Goal: Task Accomplishment & Management: Manage account settings

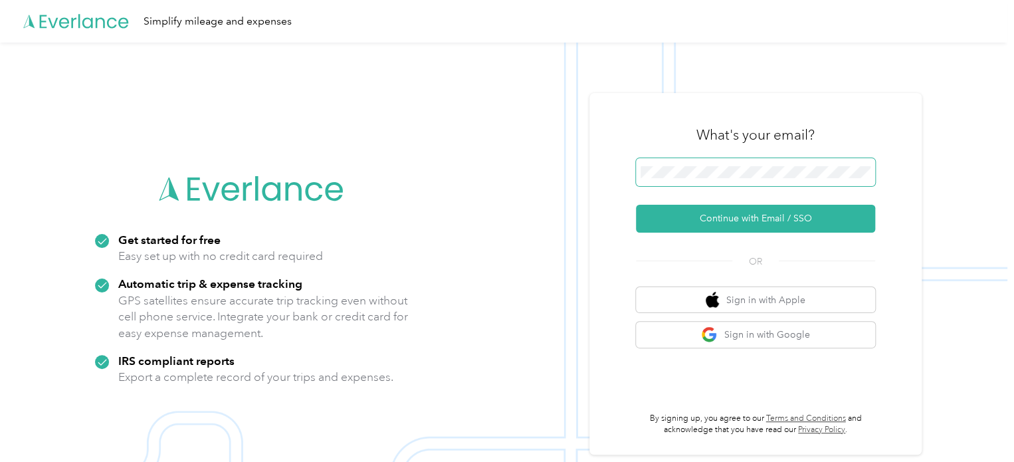
click at [787, 185] on span at bounding box center [755, 172] width 239 height 28
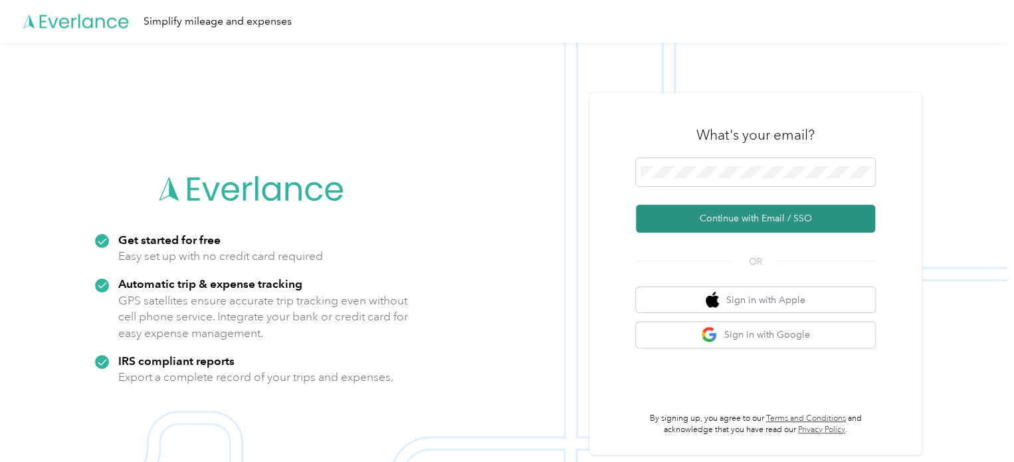
click at [785, 214] on button "Continue with Email / SSO" at bounding box center [755, 219] width 239 height 28
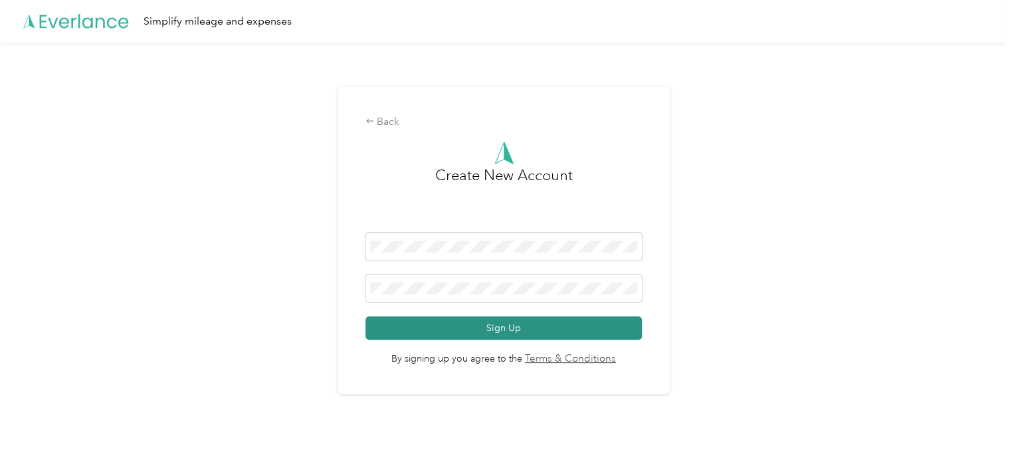
click at [518, 324] on button "Sign Up" at bounding box center [503, 327] width 277 height 23
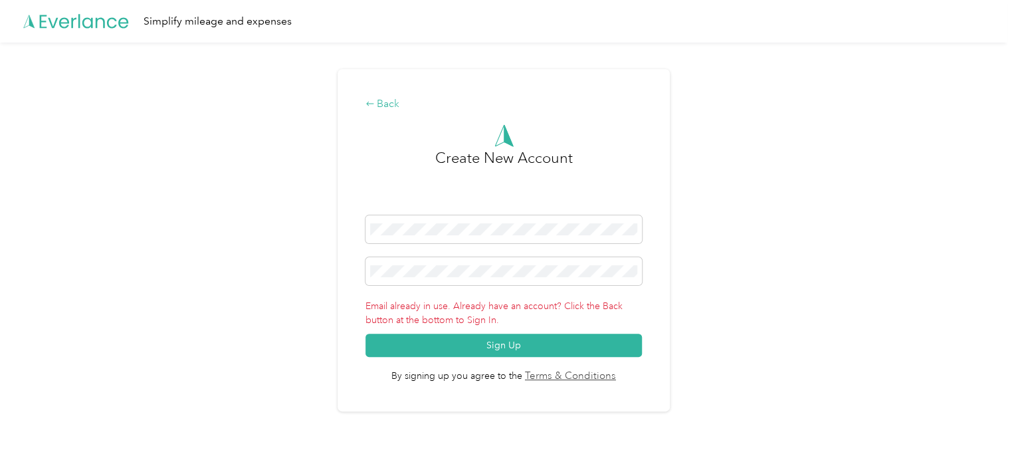
click at [372, 102] on icon at bounding box center [369, 103] width 9 height 9
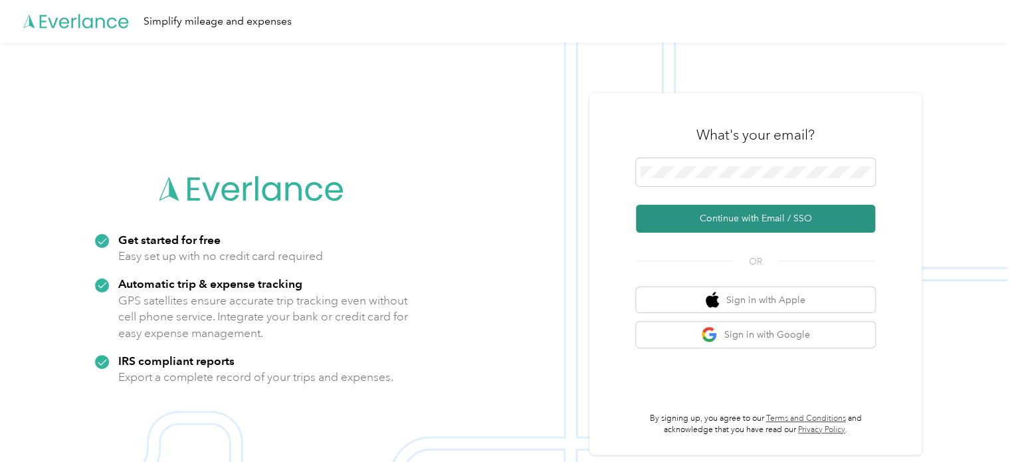
click at [787, 209] on button "Continue with Email / SSO" at bounding box center [755, 219] width 239 height 28
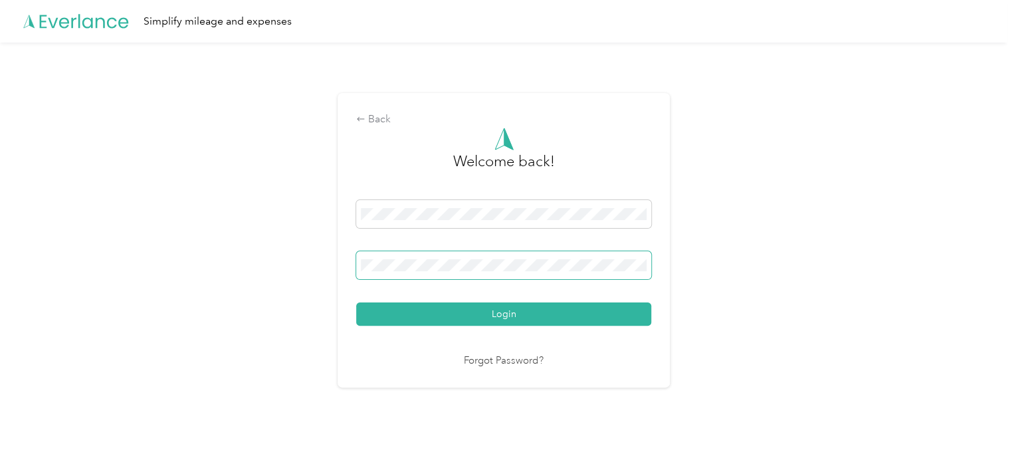
click at [356, 302] on button "Login" at bounding box center [503, 313] width 295 height 23
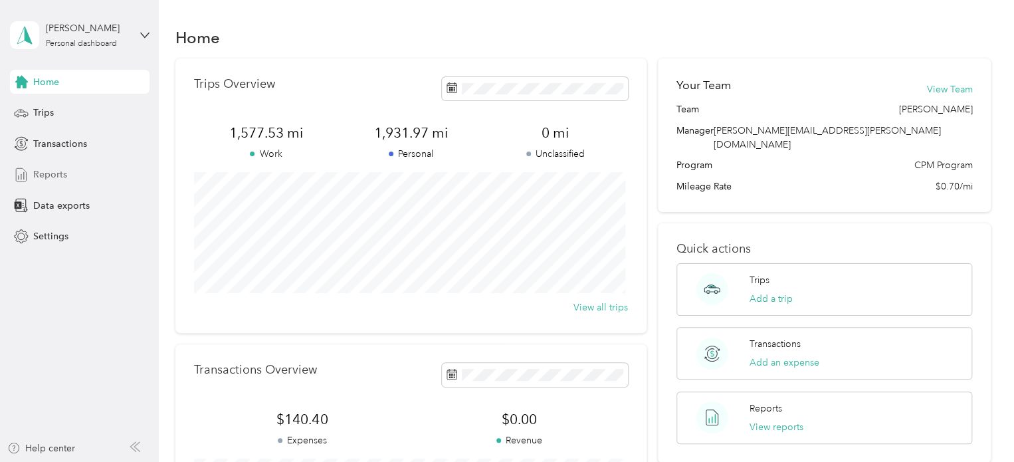
click at [60, 179] on span "Reports" at bounding box center [50, 174] width 34 height 14
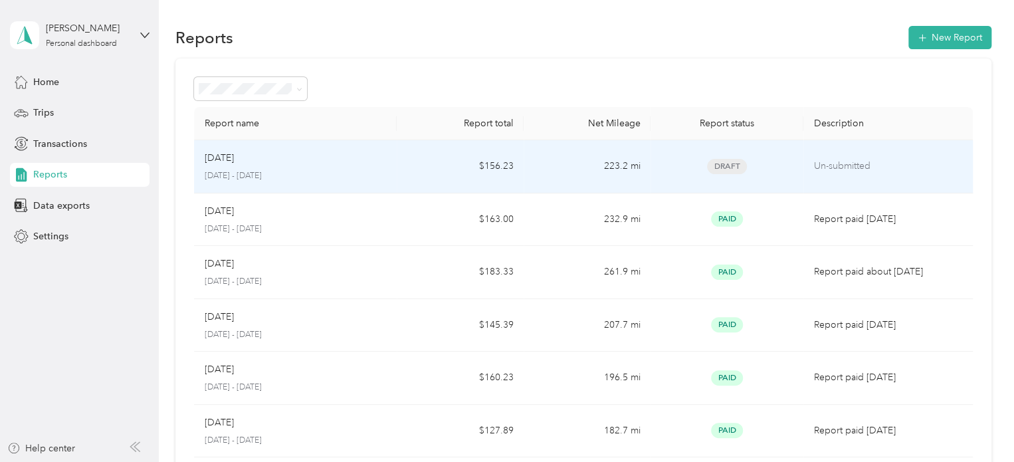
click at [726, 172] on span "Draft" at bounding box center [727, 166] width 40 height 15
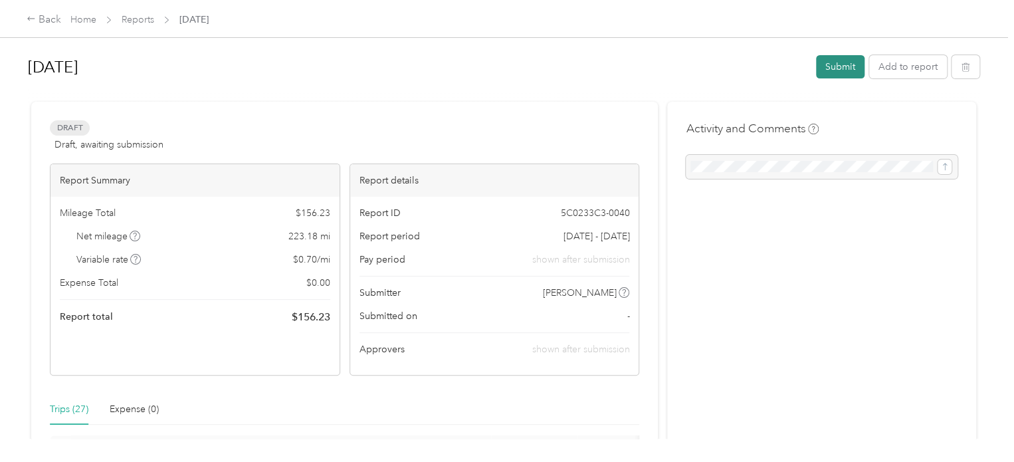
click at [830, 68] on button "Submit" at bounding box center [840, 66] width 49 height 23
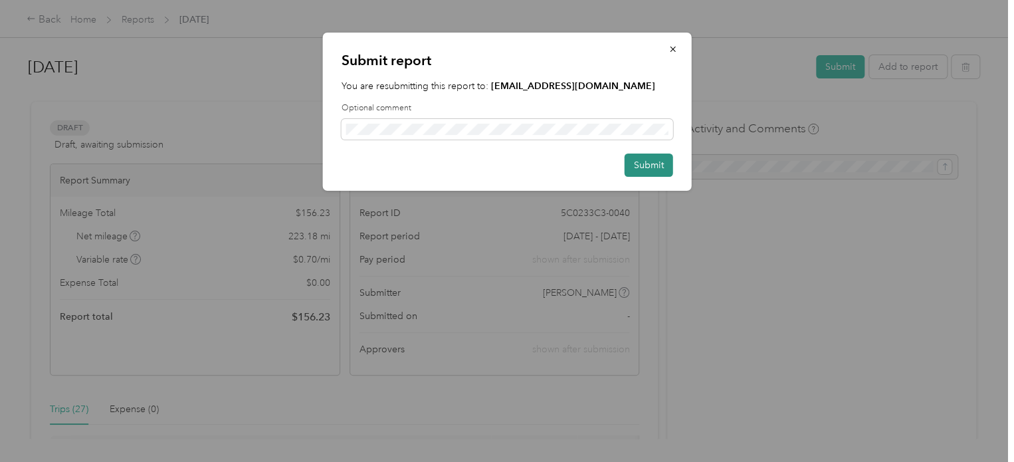
click at [645, 159] on button "Submit" at bounding box center [649, 165] width 49 height 23
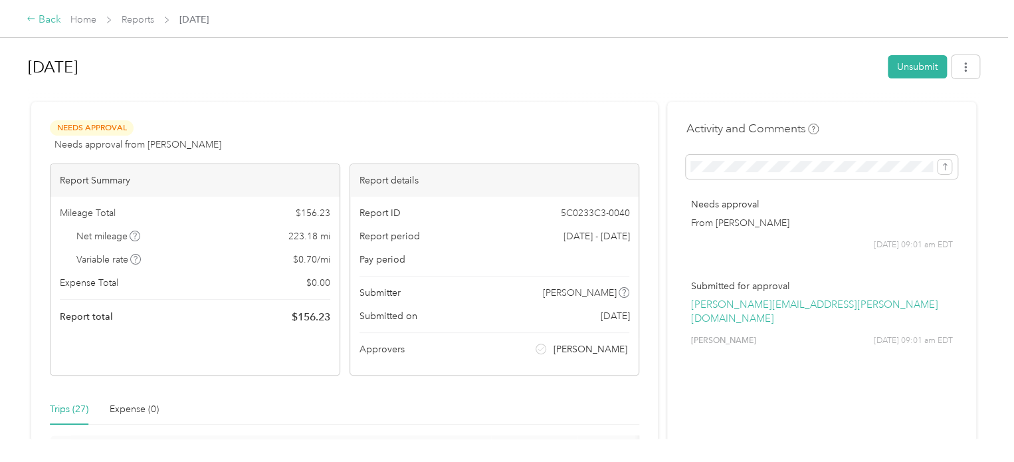
click at [40, 18] on div "Back" at bounding box center [44, 20] width 35 height 16
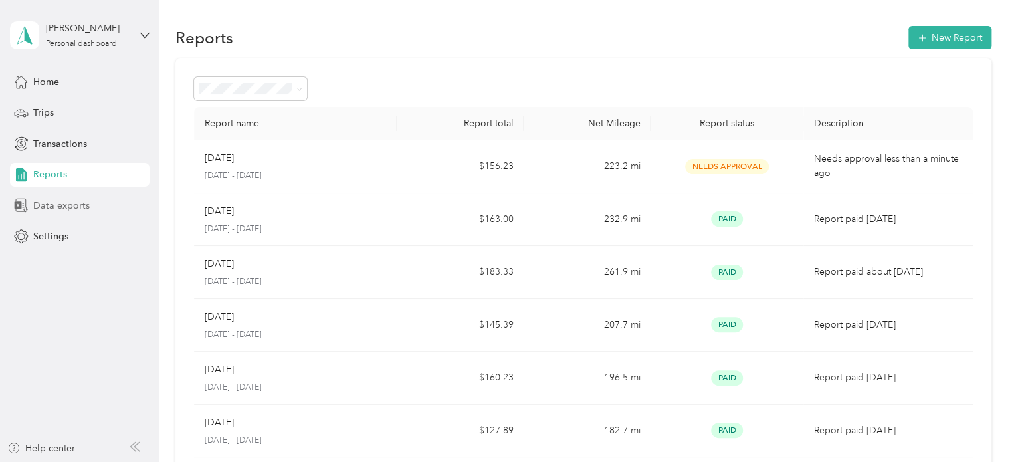
click at [84, 208] on span "Data exports" at bounding box center [61, 206] width 56 height 14
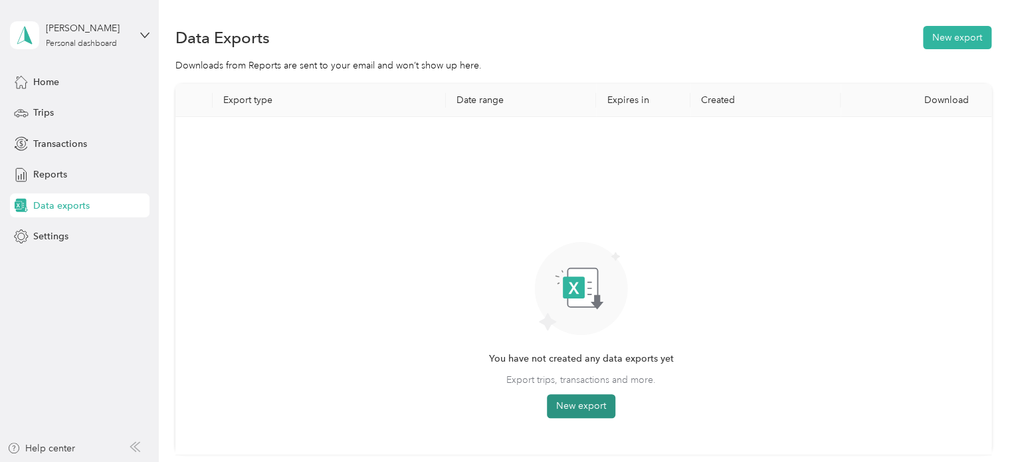
click at [575, 403] on button "New export" at bounding box center [581, 406] width 68 height 24
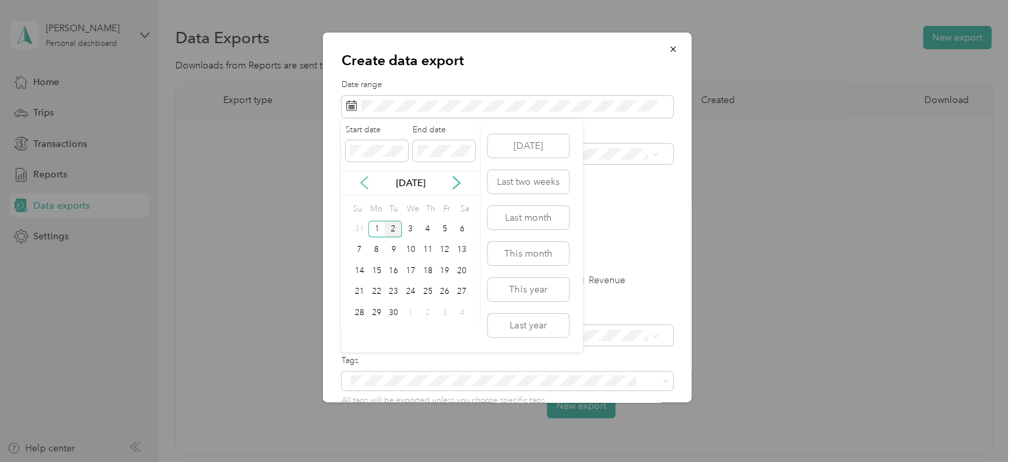
click at [362, 181] on icon at bounding box center [364, 183] width 7 height 12
click at [447, 231] on div "1" at bounding box center [444, 229] width 17 height 17
click at [358, 337] on div "31" at bounding box center [359, 334] width 17 height 17
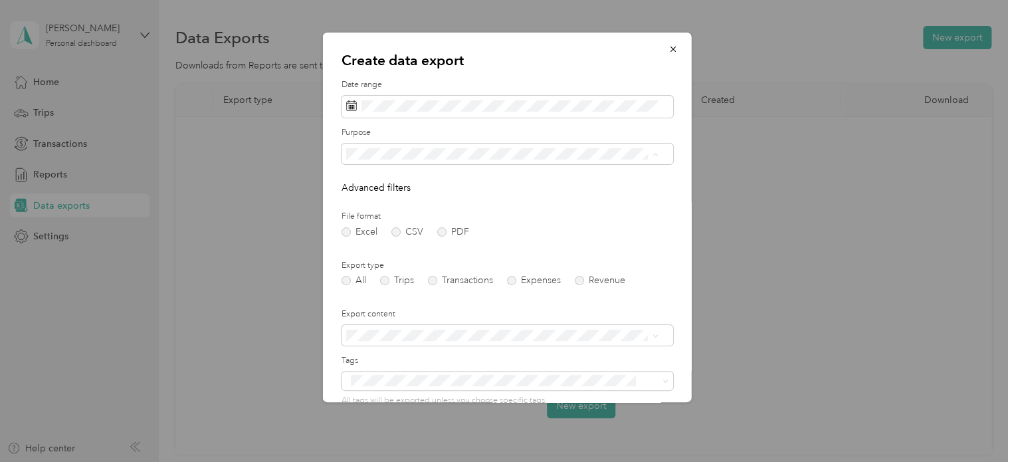
click at [390, 223] on div "Personal" at bounding box center [501, 224] width 303 height 14
click at [439, 231] on label "PDF" at bounding box center [453, 231] width 32 height 9
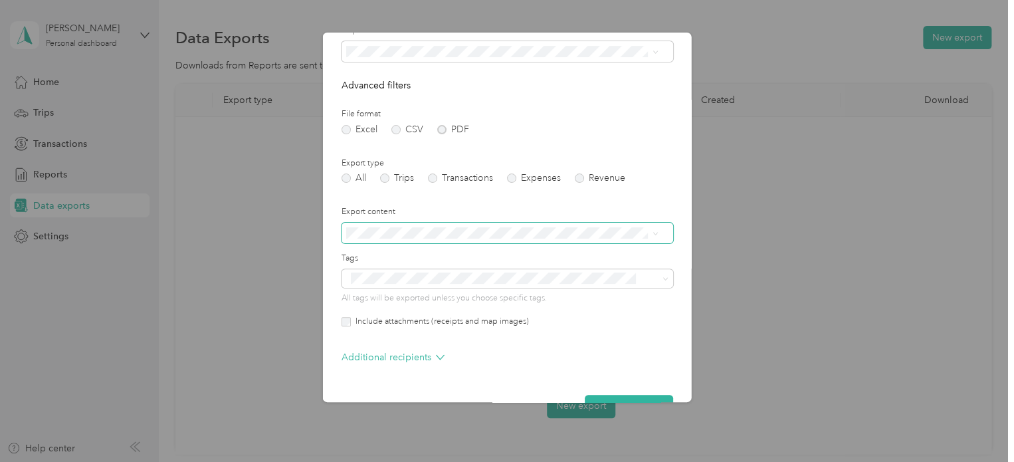
scroll to position [137, 0]
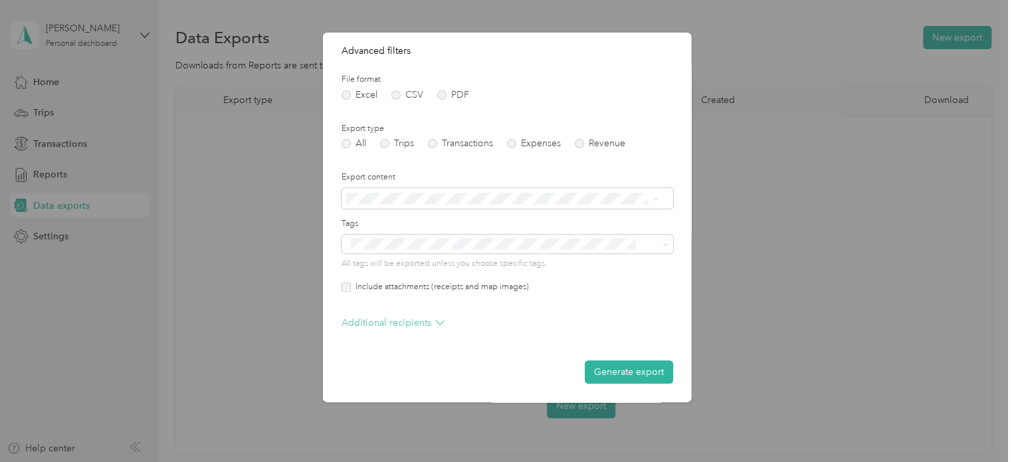
click at [399, 321] on p "Additional recipients" at bounding box center [393, 323] width 103 height 14
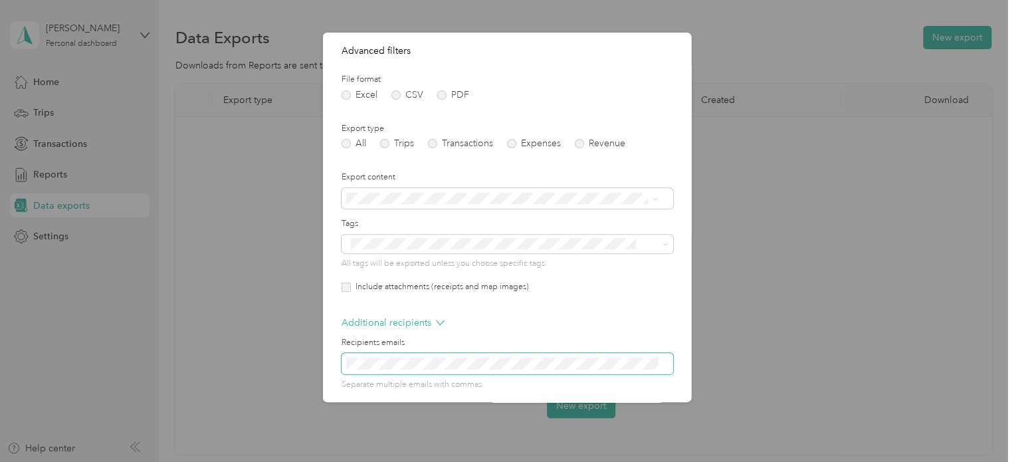
scroll to position [190, 0]
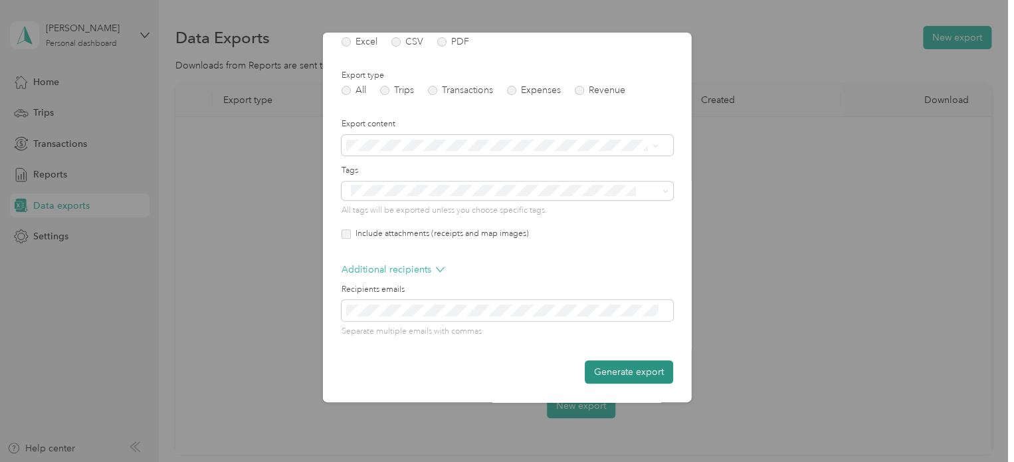
click at [587, 374] on button "Generate export" at bounding box center [629, 371] width 88 height 23
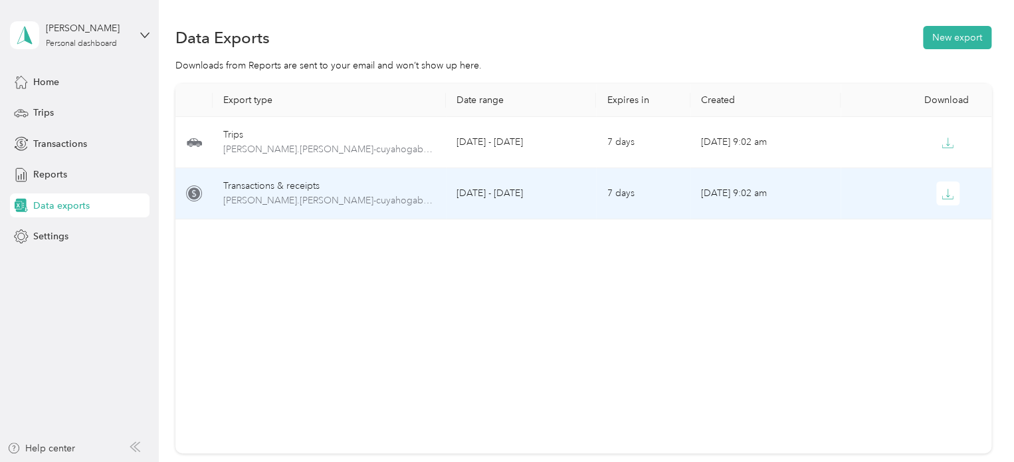
click at [582, 199] on td "[DATE] - [DATE]" at bounding box center [521, 193] width 150 height 51
click at [942, 197] on icon "button" at bounding box center [948, 194] width 12 height 12
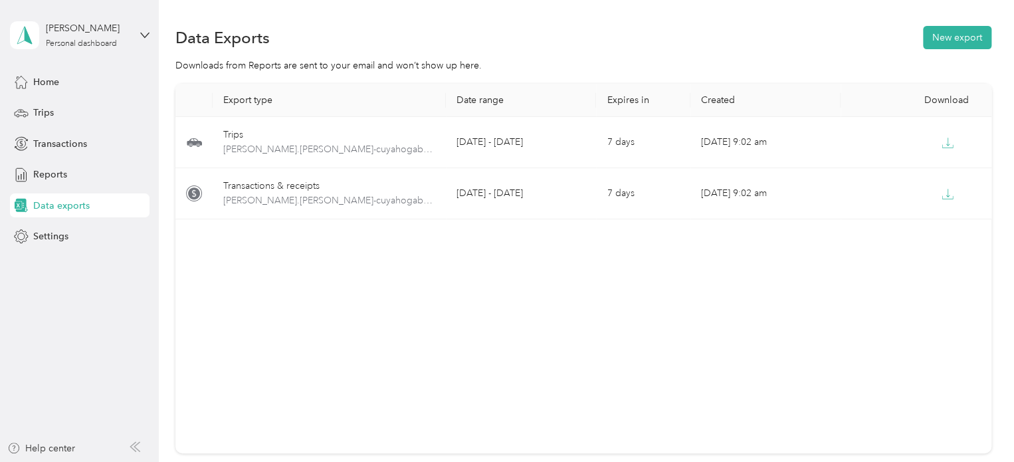
click at [71, 209] on span "Data exports" at bounding box center [61, 206] width 56 height 14
click at [56, 209] on span "Data exports" at bounding box center [61, 206] width 56 height 14
click at [947, 41] on button "New export" at bounding box center [957, 37] width 68 height 23
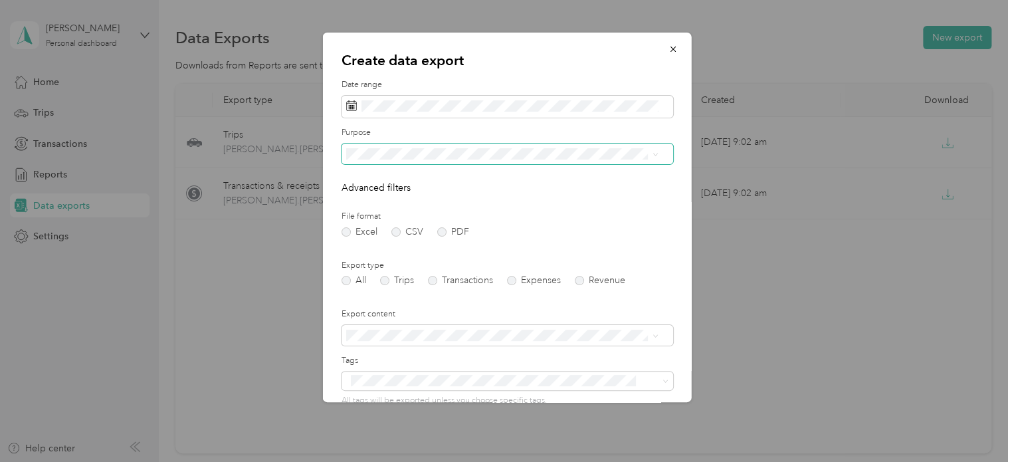
click at [653, 156] on icon at bounding box center [655, 155] width 6 height 6
click at [548, 229] on li "Personal" at bounding box center [502, 224] width 322 height 23
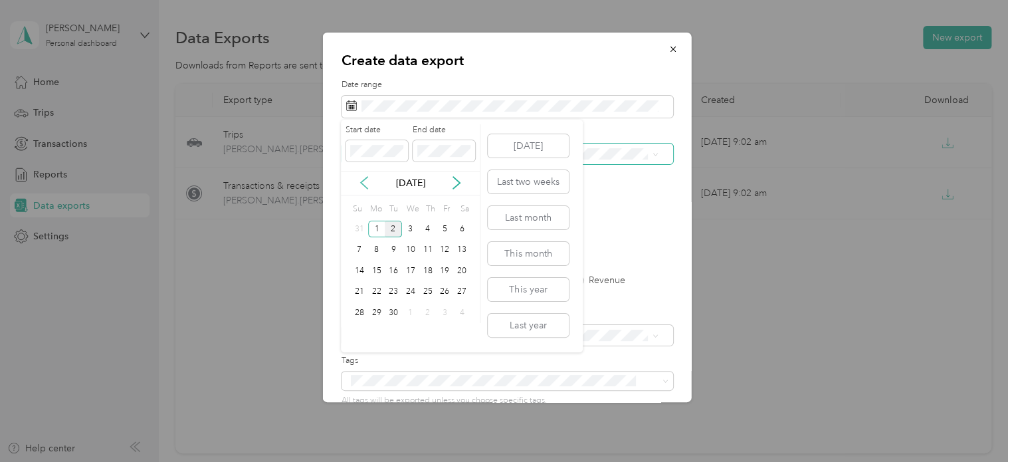
click at [365, 183] on icon at bounding box center [364, 182] width 13 height 13
click at [439, 228] on div "1" at bounding box center [444, 229] width 17 height 17
click at [450, 159] on span at bounding box center [444, 150] width 62 height 21
click at [364, 331] on div "31" at bounding box center [359, 334] width 17 height 17
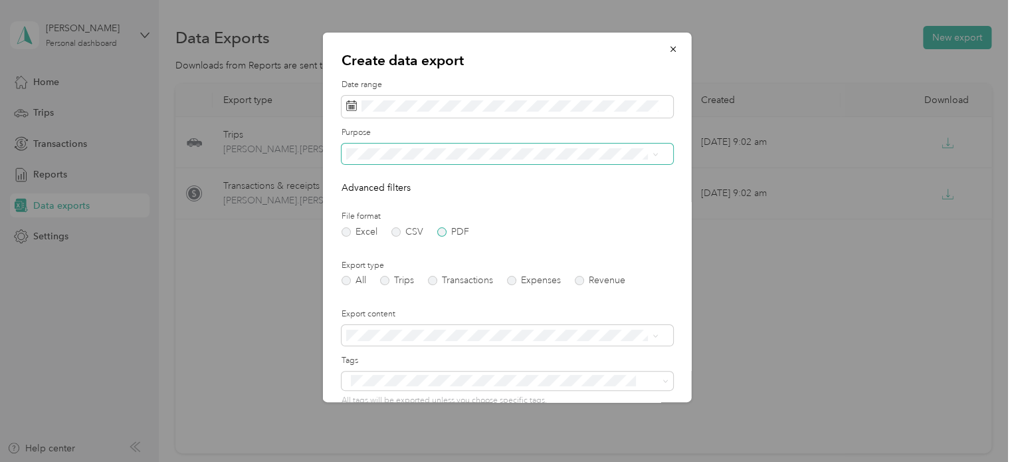
click at [441, 233] on label "PDF" at bounding box center [453, 231] width 32 height 9
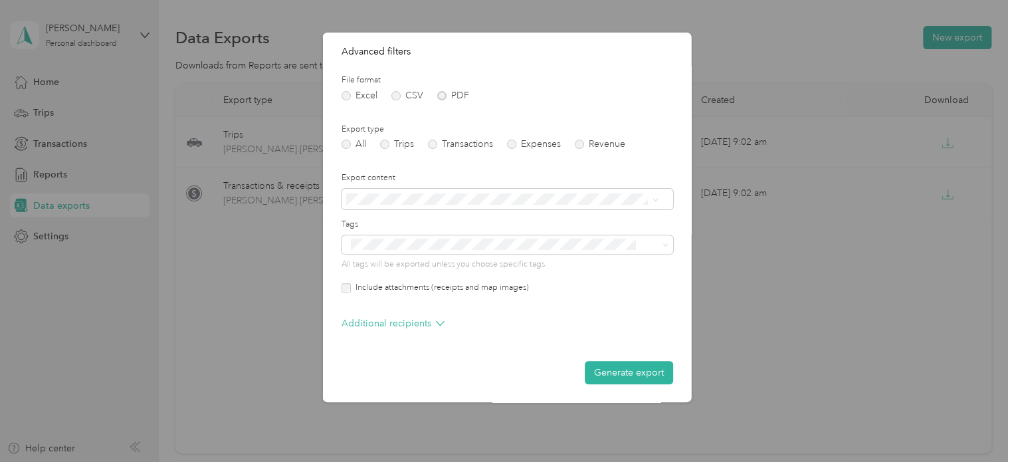
scroll to position [137, 0]
click at [413, 324] on p "Additional recipients" at bounding box center [393, 323] width 103 height 14
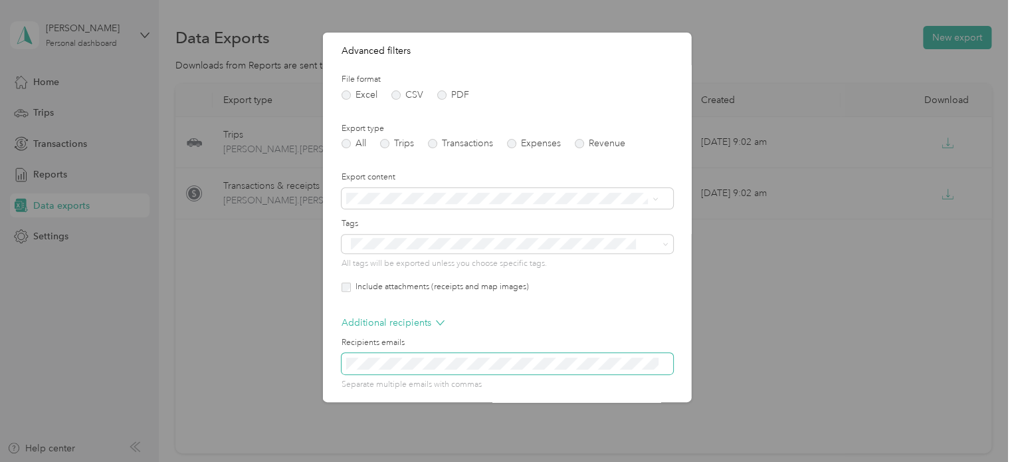
click at [404, 360] on span at bounding box center [508, 363] width 332 height 21
click at [439, 371] on span at bounding box center [508, 363] width 332 height 21
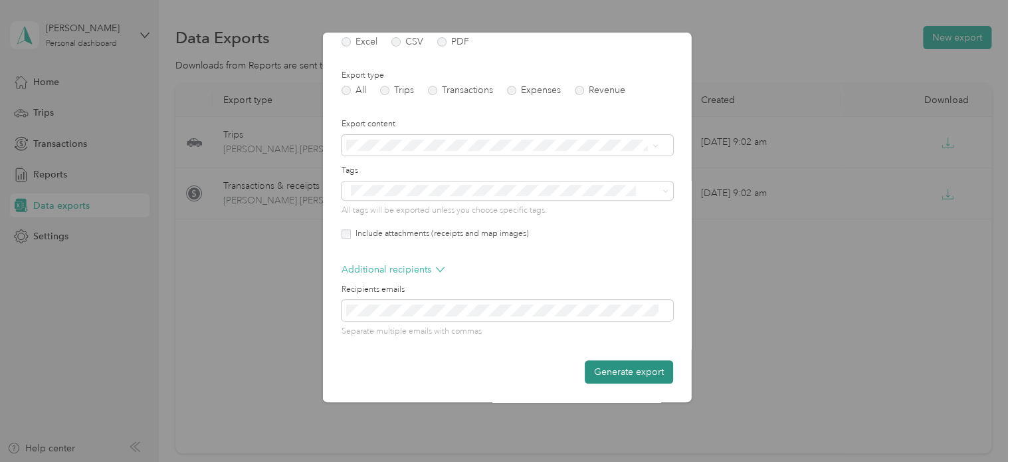
click at [639, 373] on button "Generate export" at bounding box center [629, 371] width 88 height 23
